Goal: Find specific page/section: Find specific page/section

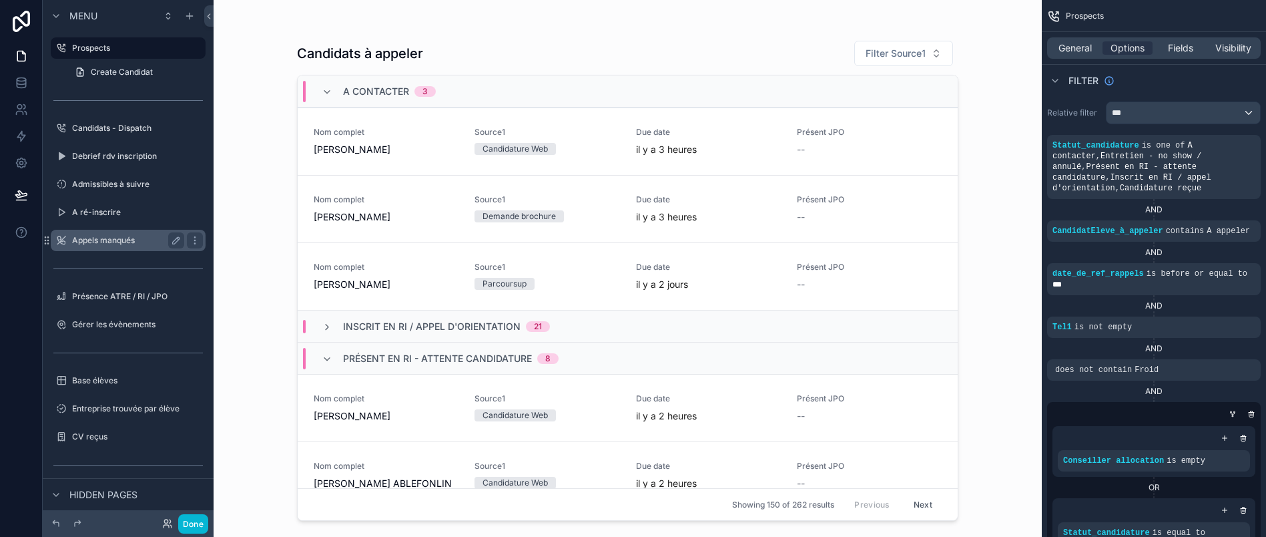
click at [102, 236] on label "Appels manqués" at bounding box center [125, 240] width 107 height 11
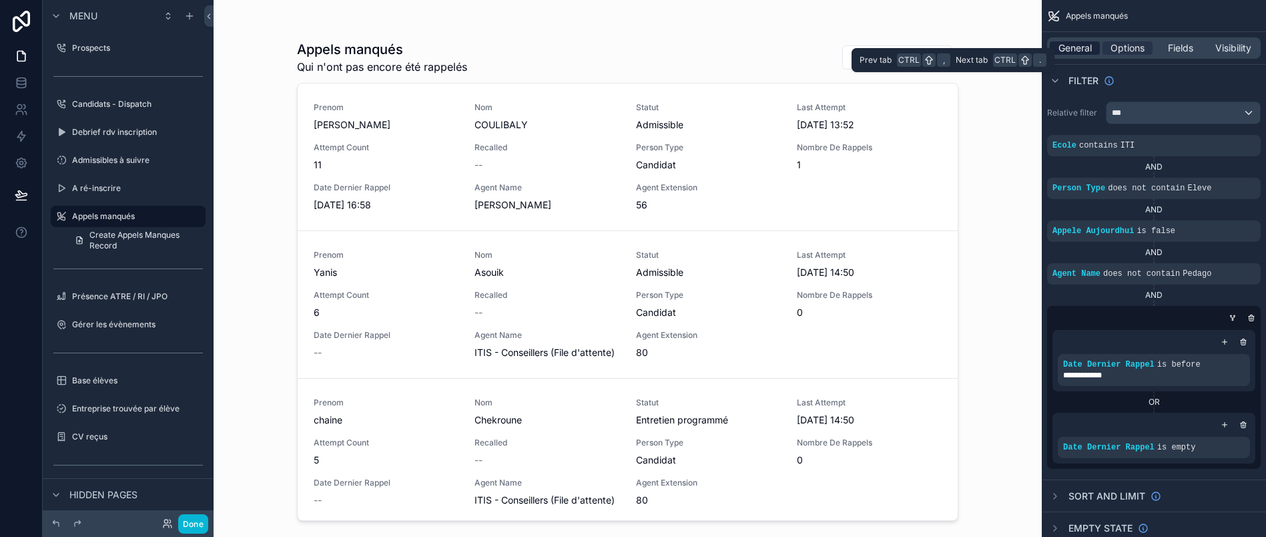
click at [1090, 49] on span "General" at bounding box center [1075, 47] width 33 height 13
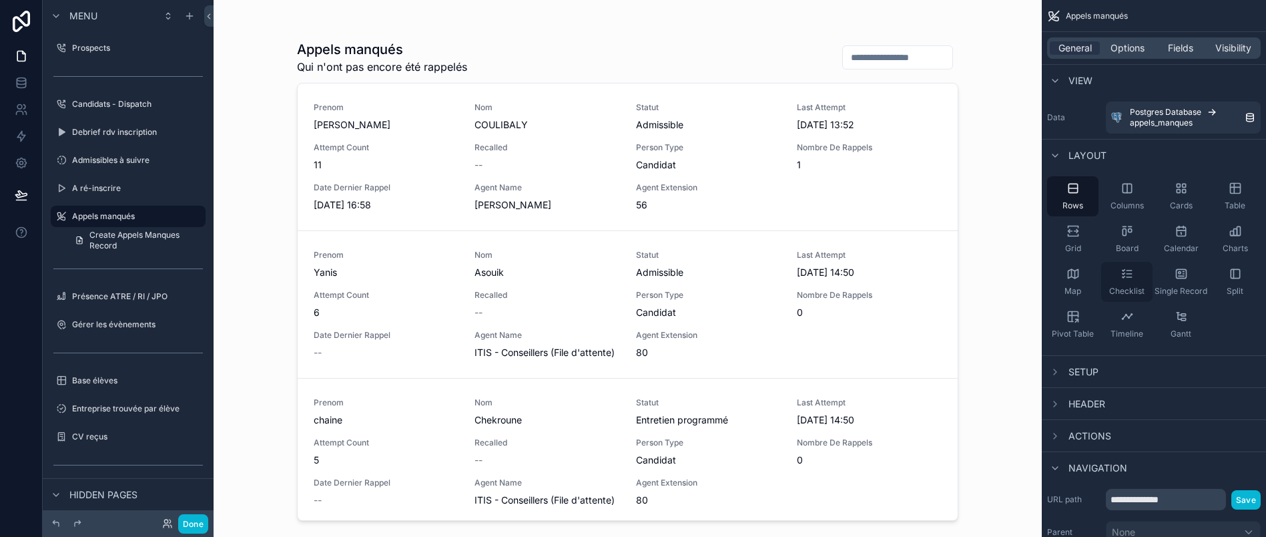
scroll to position [109, 0]
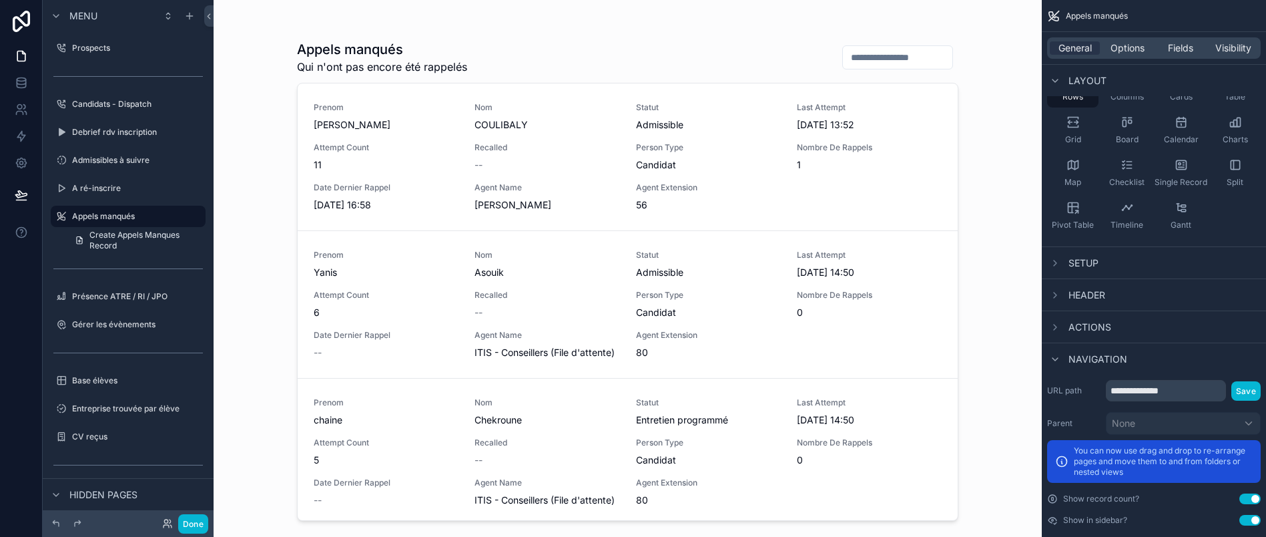
click at [1112, 322] on span "Actions" at bounding box center [1090, 326] width 43 height 13
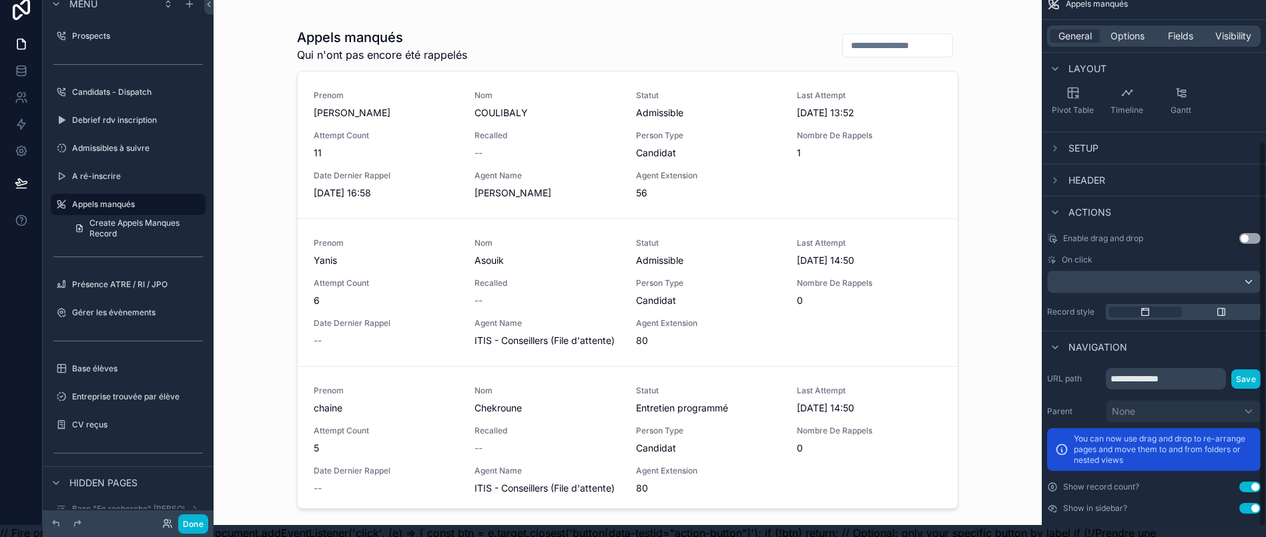
scroll to position [47, 15]
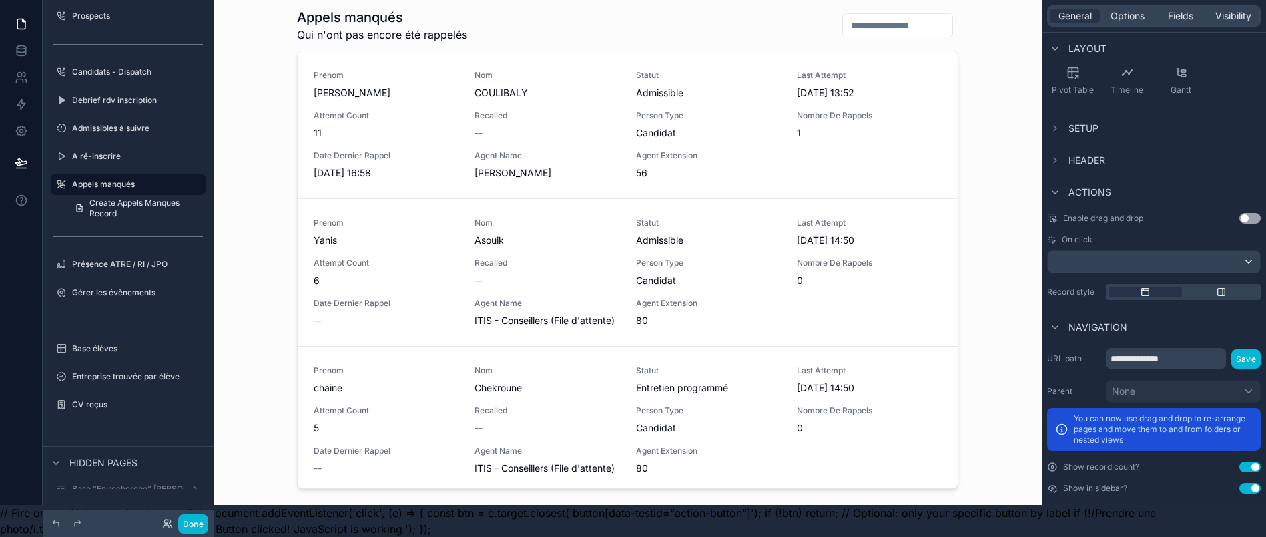
click at [1079, 320] on span "Navigation" at bounding box center [1098, 326] width 59 height 13
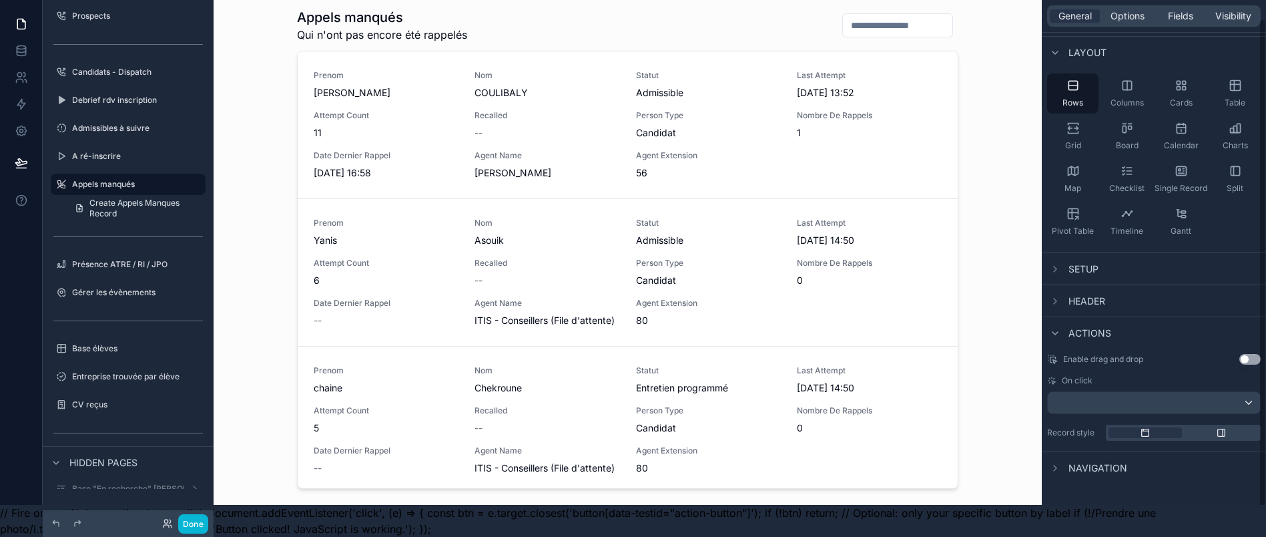
scroll to position [55, 0]
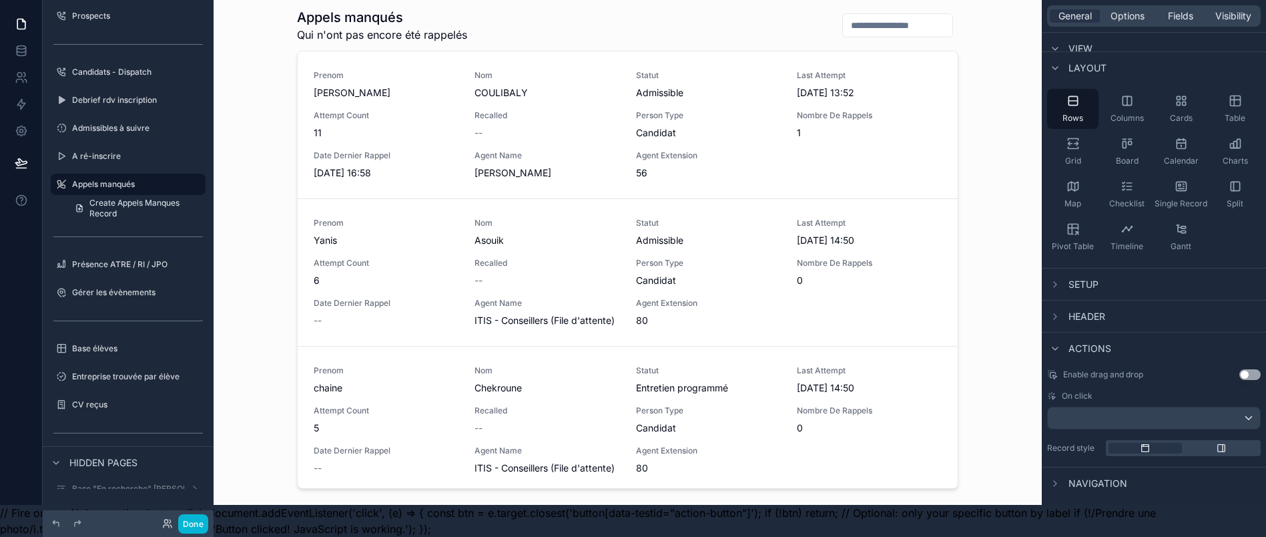
click at [1082, 342] on span "Actions" at bounding box center [1090, 348] width 43 height 13
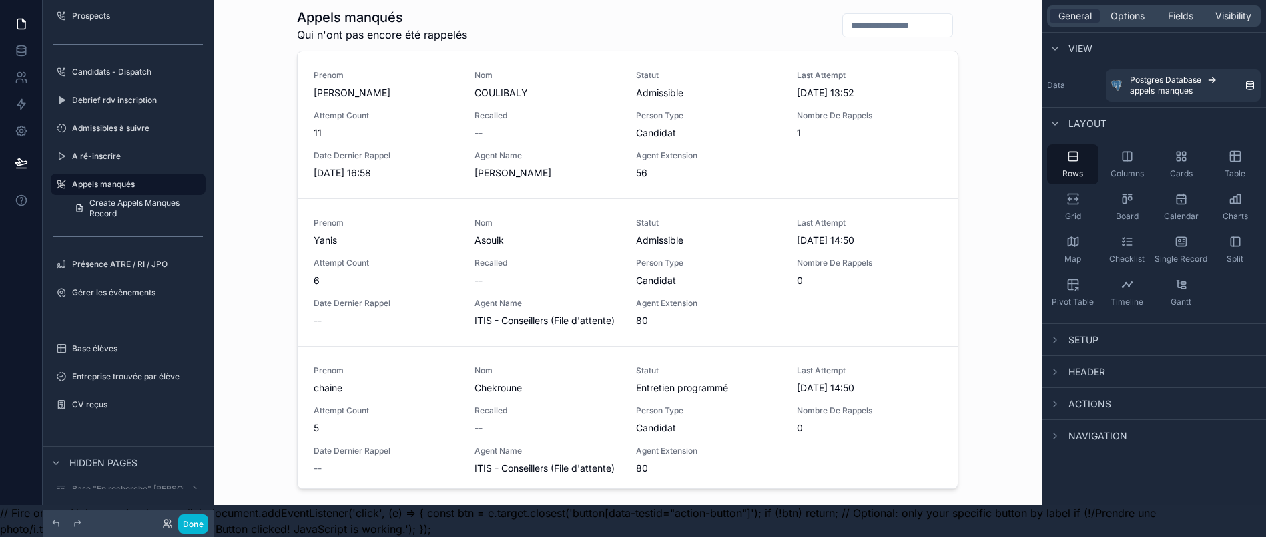
scroll to position [0, 0]
click at [1071, 429] on span "Navigation" at bounding box center [1098, 435] width 59 height 13
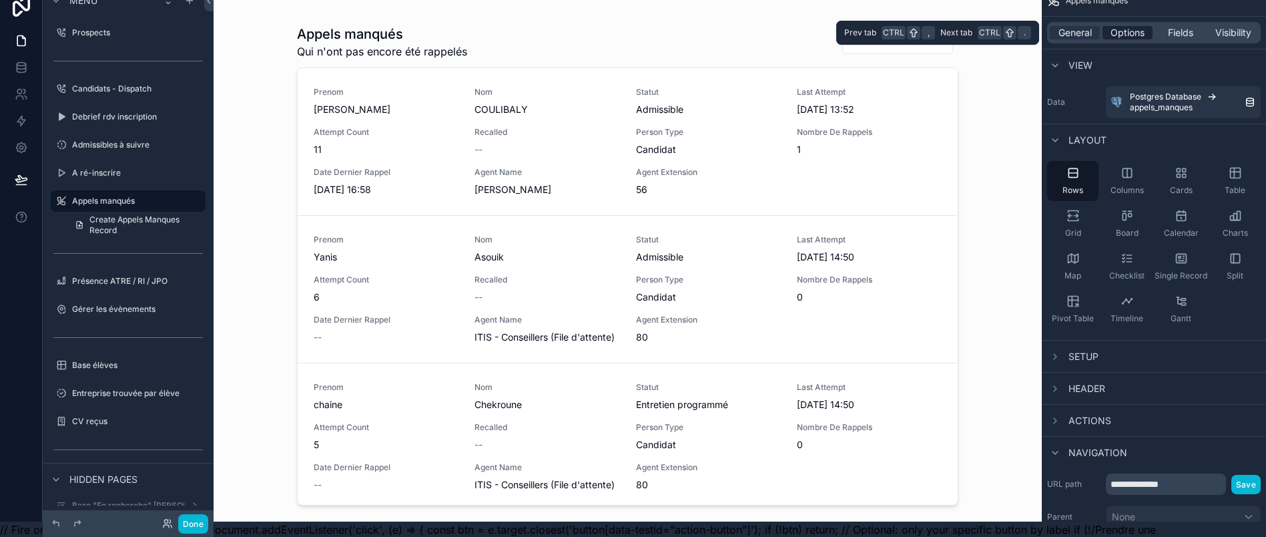
click at [1138, 33] on span "Options" at bounding box center [1128, 32] width 34 height 13
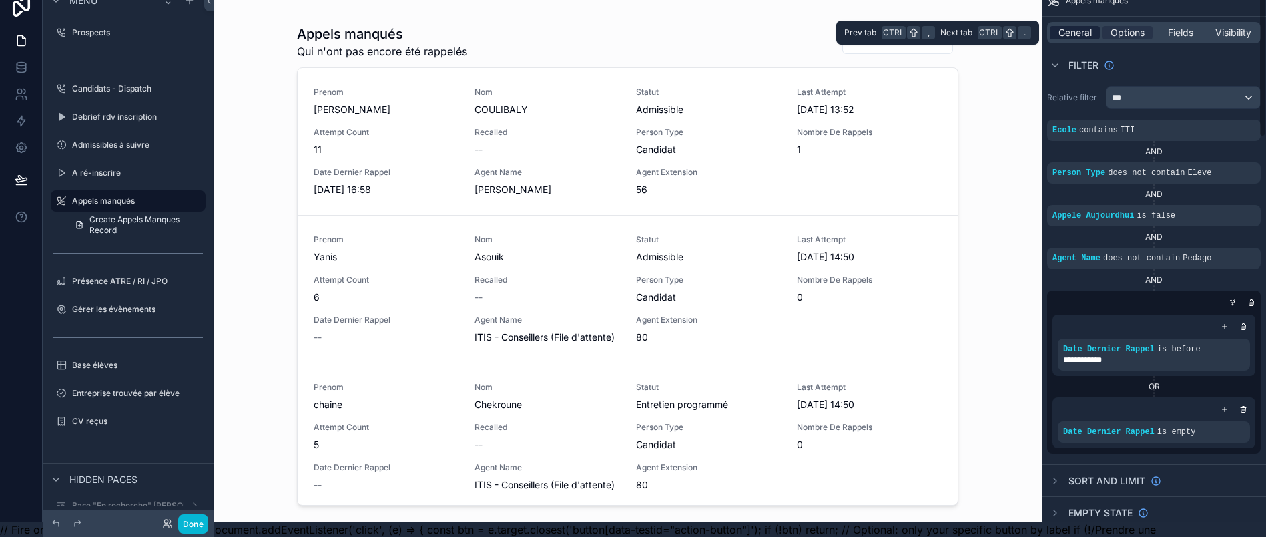
click at [1078, 30] on span "General" at bounding box center [1075, 32] width 33 height 13
